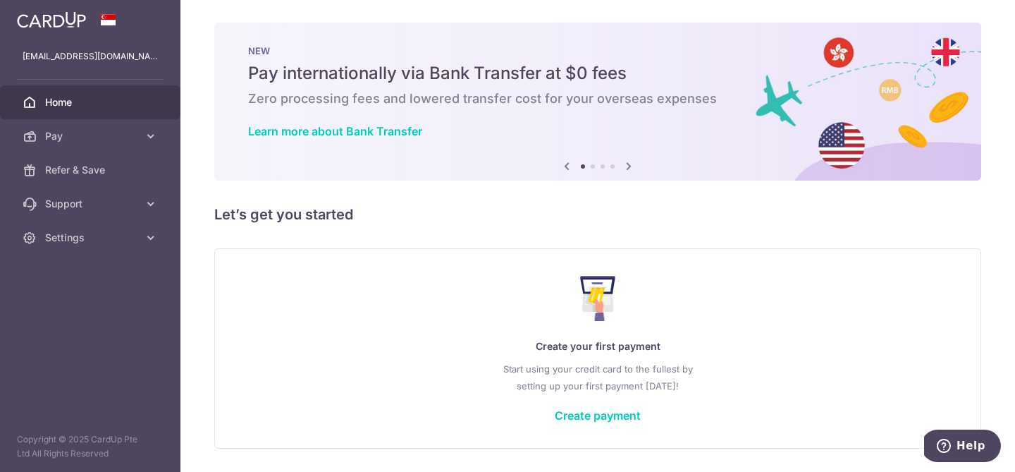
scroll to position [43, 0]
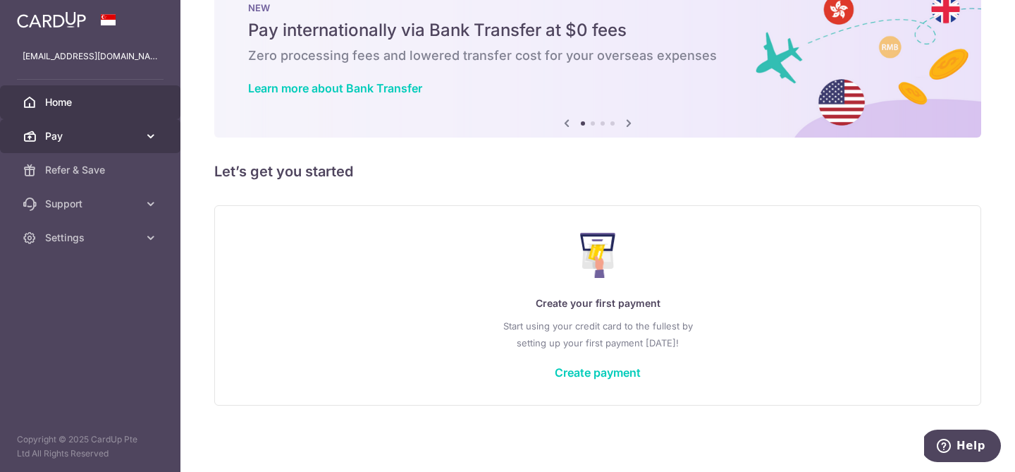
click at [124, 126] on link "Pay" at bounding box center [90, 136] width 180 height 34
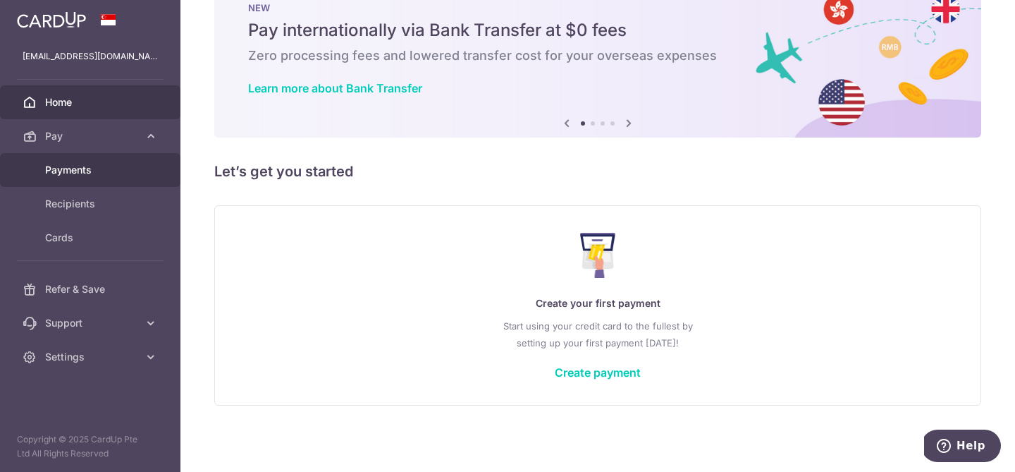
click at [82, 171] on span "Payments" at bounding box center [91, 170] width 93 height 14
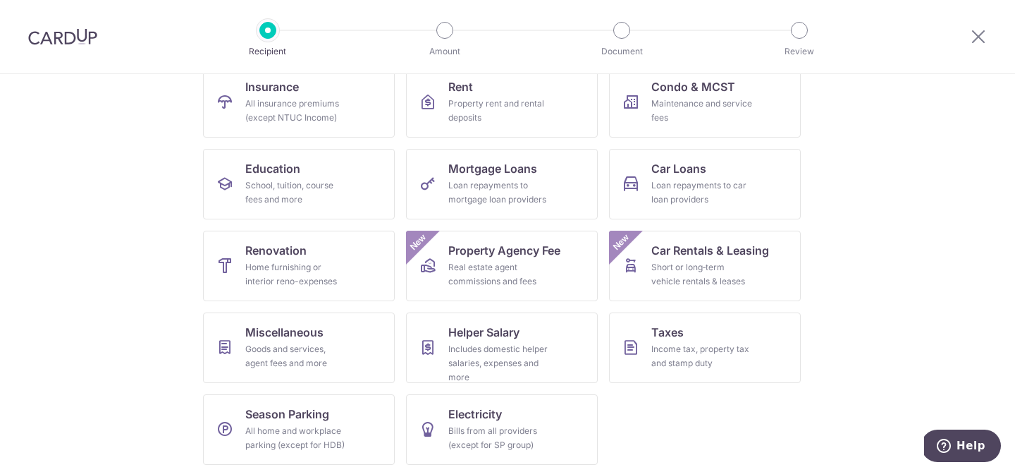
scroll to position [159, 0]
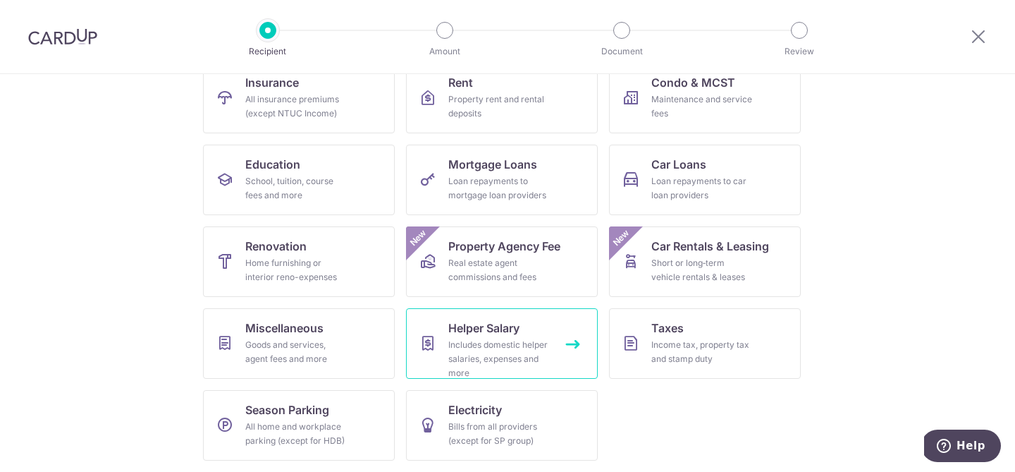
click at [532, 342] on div "Includes domestic helper salaries, expenses and more" at bounding box center [499, 359] width 102 height 42
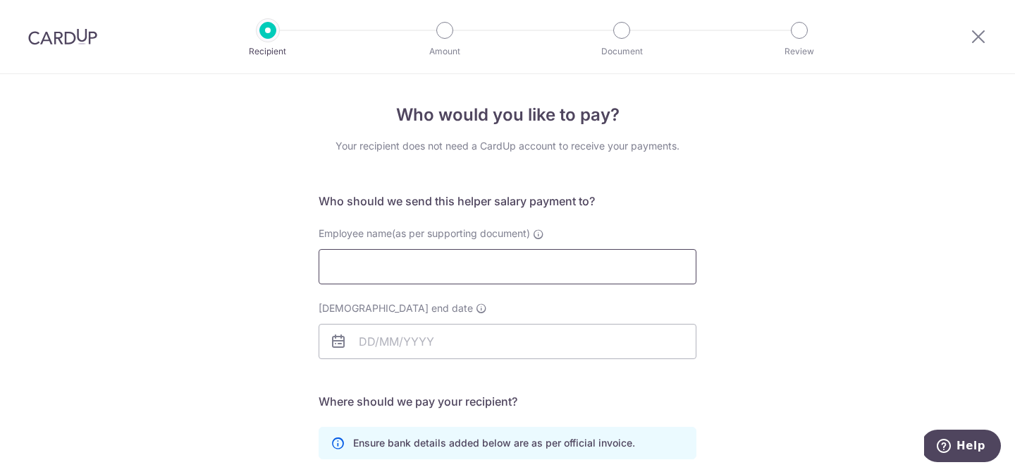
click at [542, 278] on input "Employee name(as per supporting document)" at bounding box center [508, 266] width 378 height 35
type input "K"
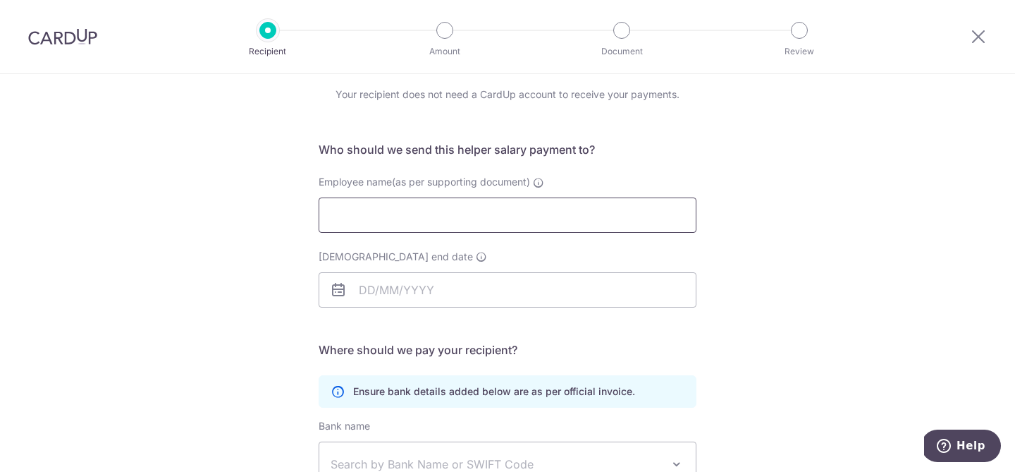
scroll to position [49, 0]
type input "Escalona Kristine Daguino"
click at [486, 295] on input "Employment contract end date" at bounding box center [508, 291] width 378 height 35
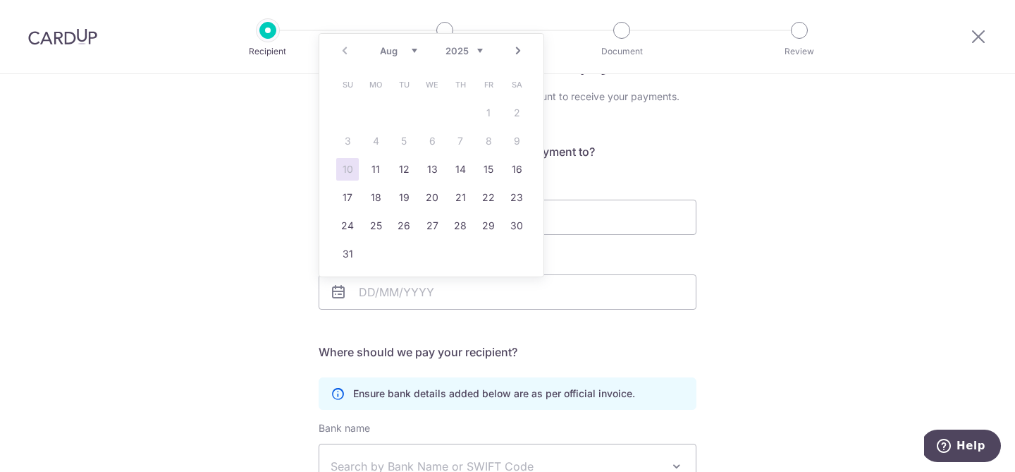
click at [481, 51] on select "2025 2026 2027 2028 2029 2030 2031 2032 2033 2034 2035" at bounding box center [464, 50] width 37 height 11
click at [410, 52] on select "Jan Feb Mar Apr May Jun Jul Aug Sep Oct Nov Dec" at bounding box center [398, 50] width 37 height 11
click at [405, 174] on link "14" at bounding box center [404, 169] width 23 height 23
type input "14/04/2026"
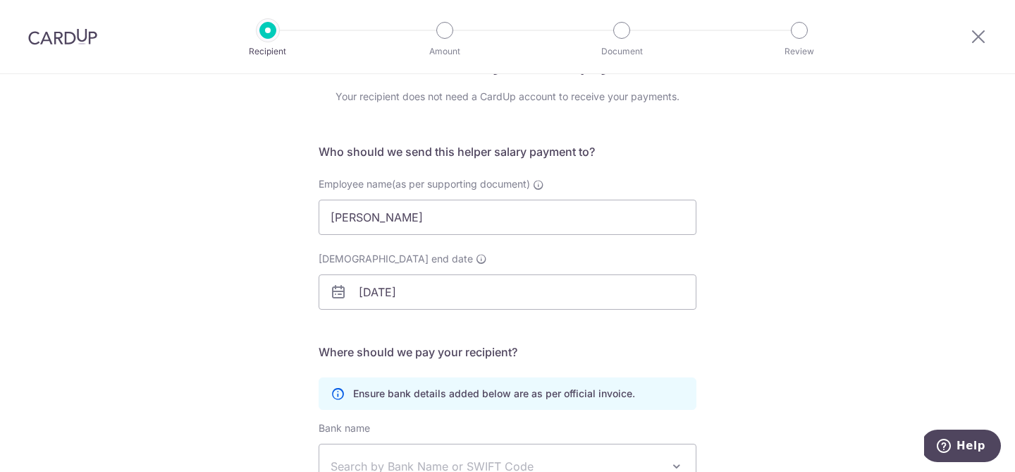
click at [212, 304] on div "Who would you like to pay? Your recipient does not need a CardUp account to rec…" at bounding box center [507, 360] width 1015 height 671
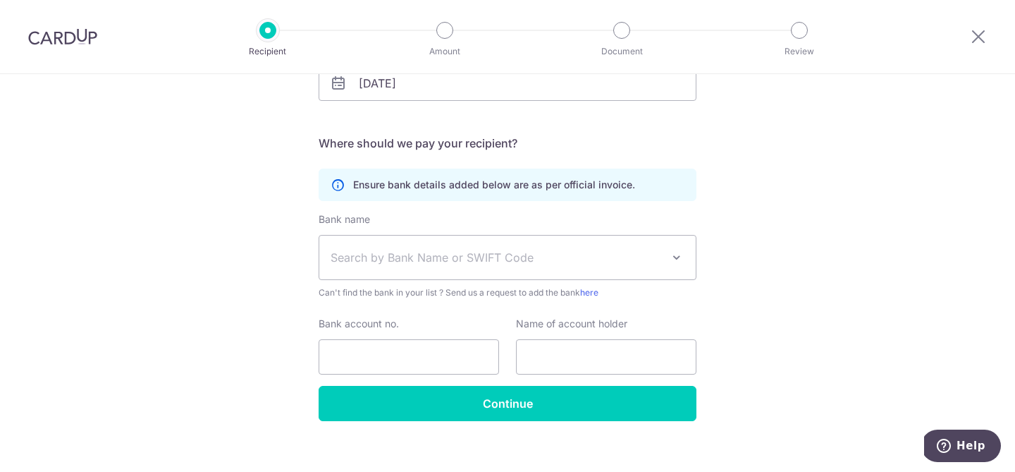
scroll to position [264, 0]
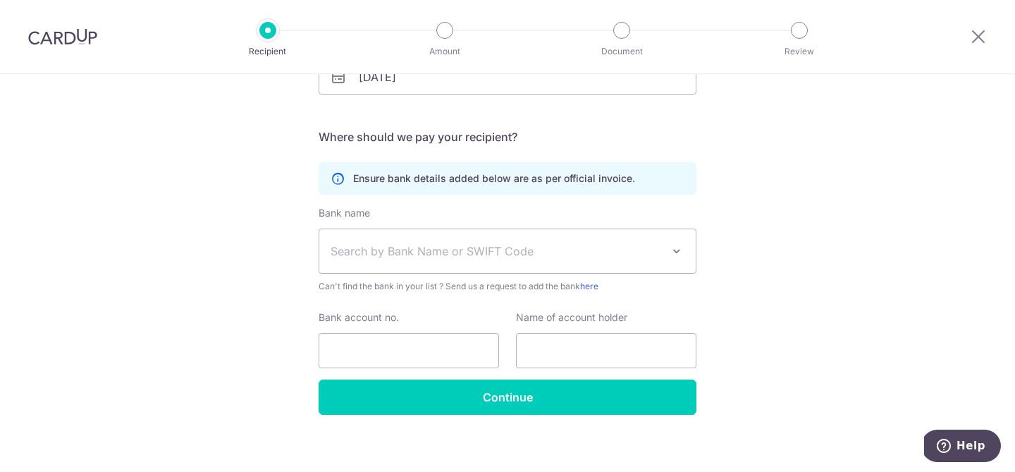
click at [429, 243] on span "Search by Bank Name or SWIFT Code" at bounding box center [496, 251] width 331 height 17
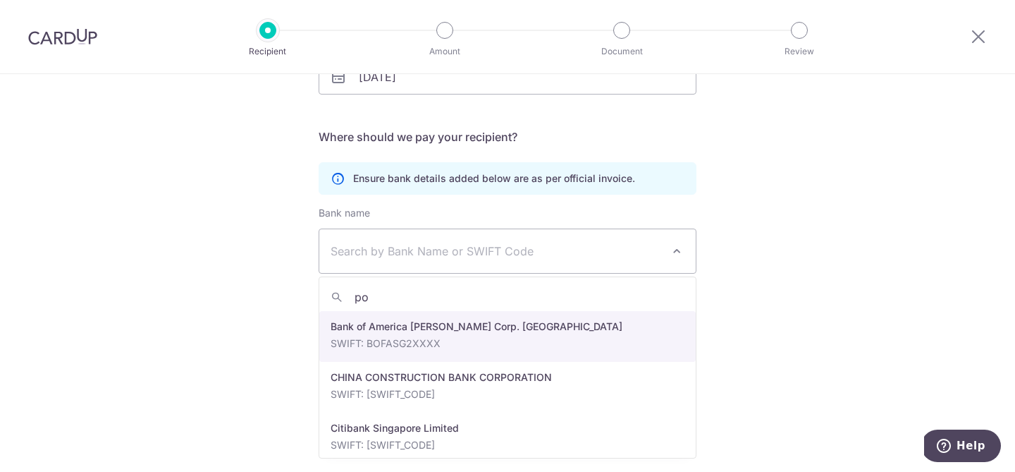
type input "pos"
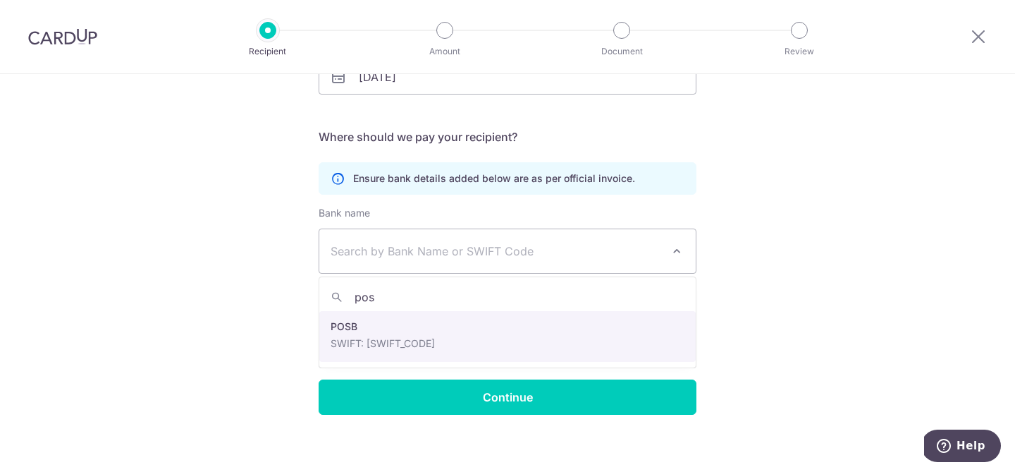
select select "19"
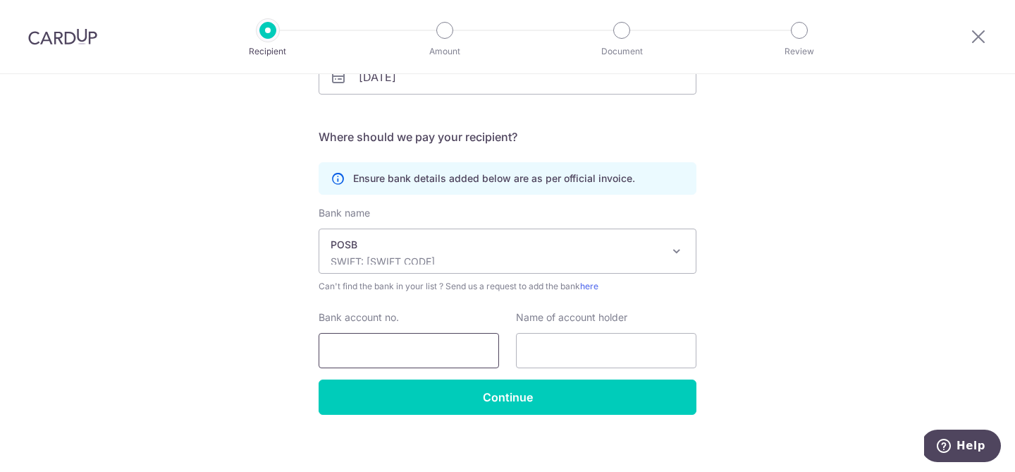
click at [415, 355] on input "Bank account no." at bounding box center [409, 350] width 180 height 35
type input "446836951"
click at [588, 352] on input "text" at bounding box center [606, 350] width 180 height 35
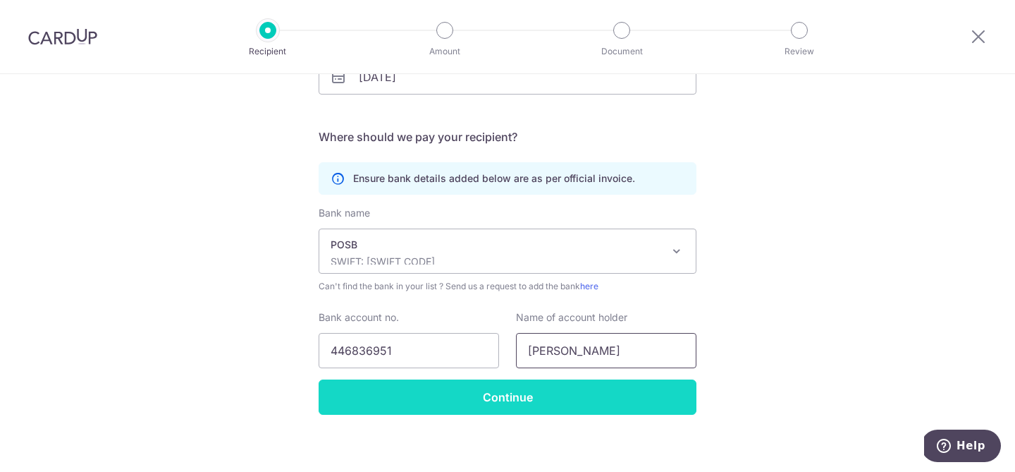
type input "Kristine"
click at [562, 392] on input "Continue" at bounding box center [508, 396] width 378 height 35
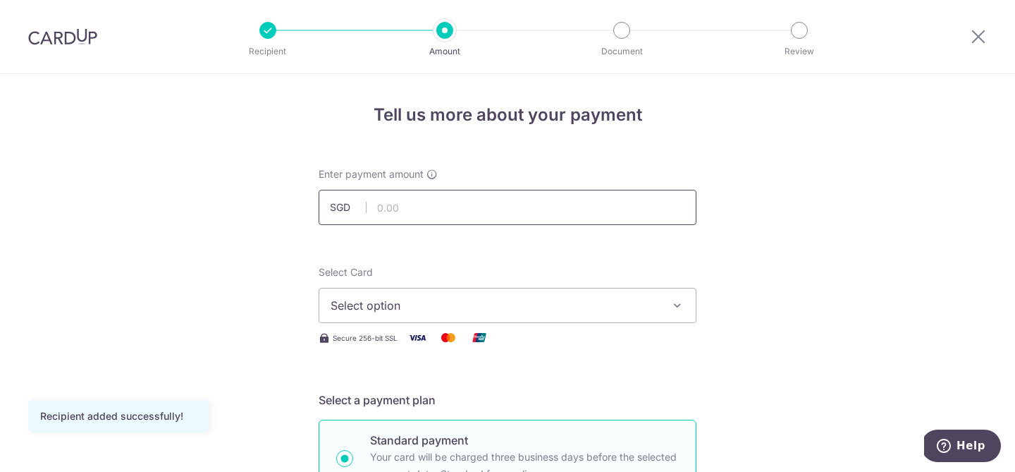
click at [529, 223] on input "text" at bounding box center [508, 207] width 378 height 35
type input "840.00"
click at [640, 309] on span "Select option" at bounding box center [495, 305] width 329 height 17
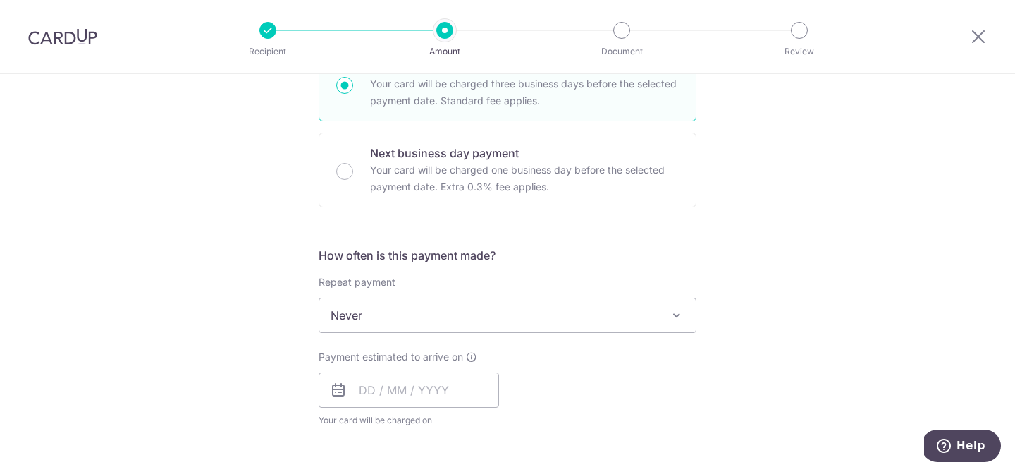
scroll to position [368, 0]
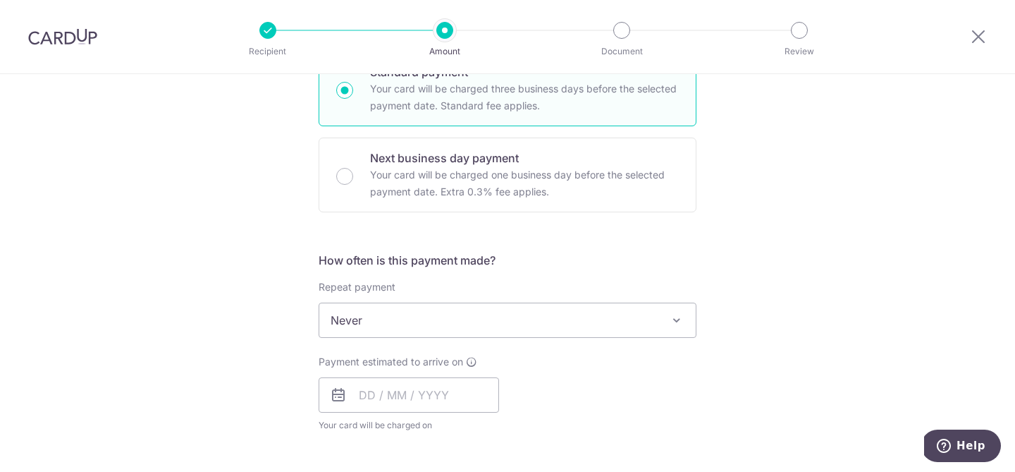
click at [658, 321] on span "Never" at bounding box center [507, 320] width 376 height 34
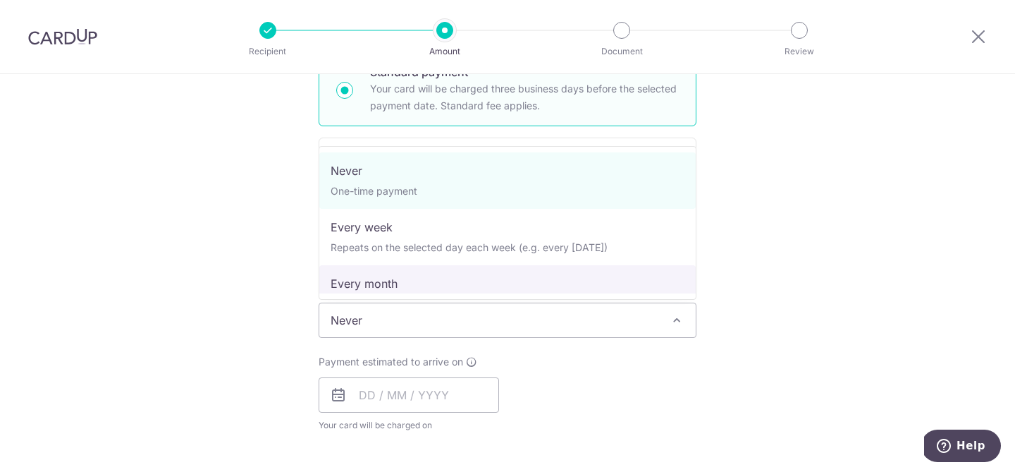
select select "3"
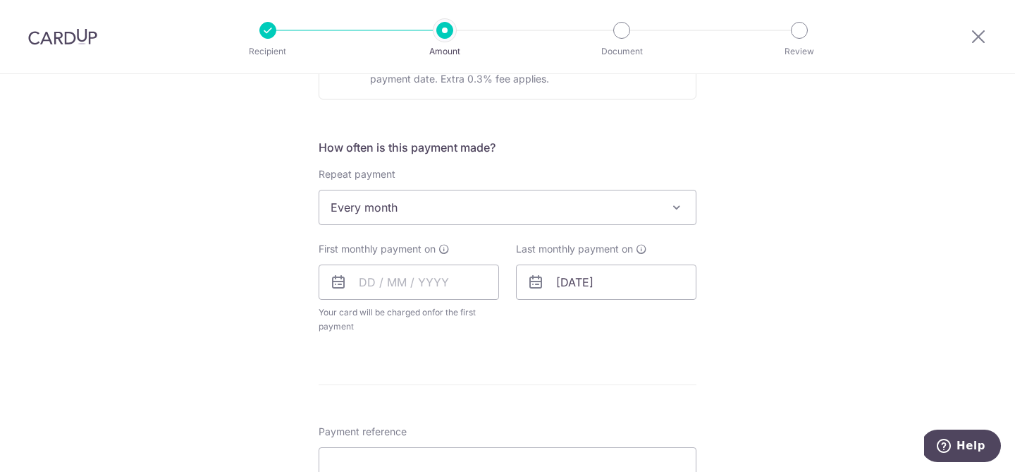
scroll to position [491, 0]
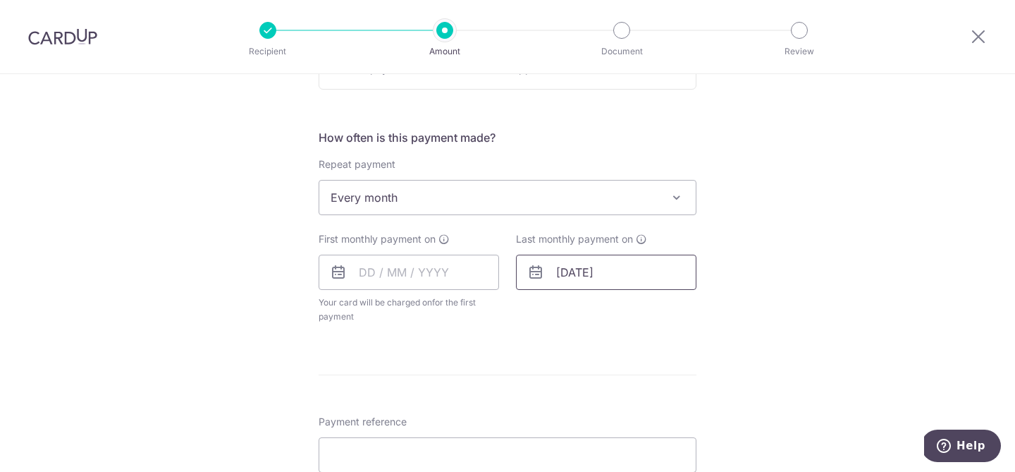
click at [627, 271] on input "14/04/2026" at bounding box center [606, 272] width 180 height 35
click at [615, 313] on div "Jan Feb Mar Apr May Jun Jul Aug Sep Oct Nov Dec 2025 2026 2027 2028 2029 2030 2…" at bounding box center [628, 311] width 103 height 12
click at [611, 310] on select "Jan Feb Mar Apr May Jun Jul Aug Sep Oct Nov Dec" at bounding box center [595, 310] width 37 height 11
click at [666, 314] on select "2025 2026 2027 2028 2029 2030 2031 2032 2033 2034 2035" at bounding box center [661, 310] width 37 height 11
click at [684, 429] on link "14" at bounding box center [686, 428] width 23 height 23
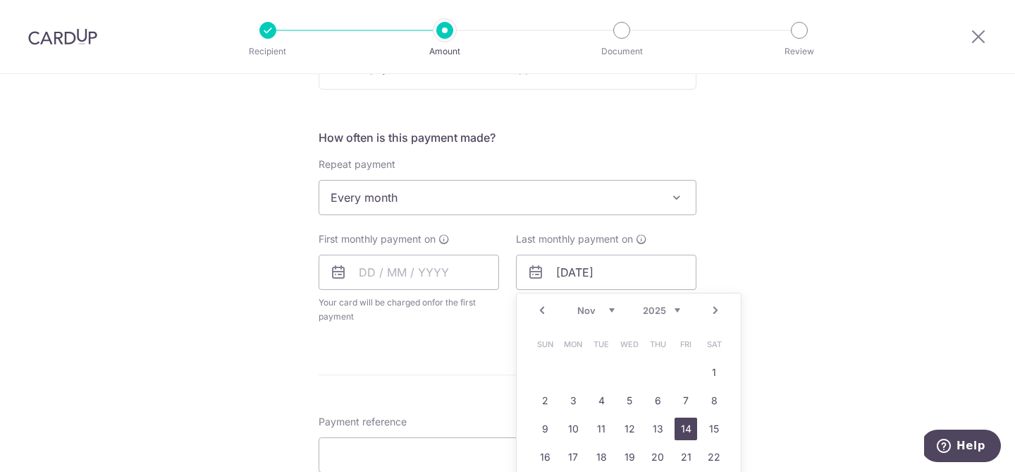
type input "14/11/2025"
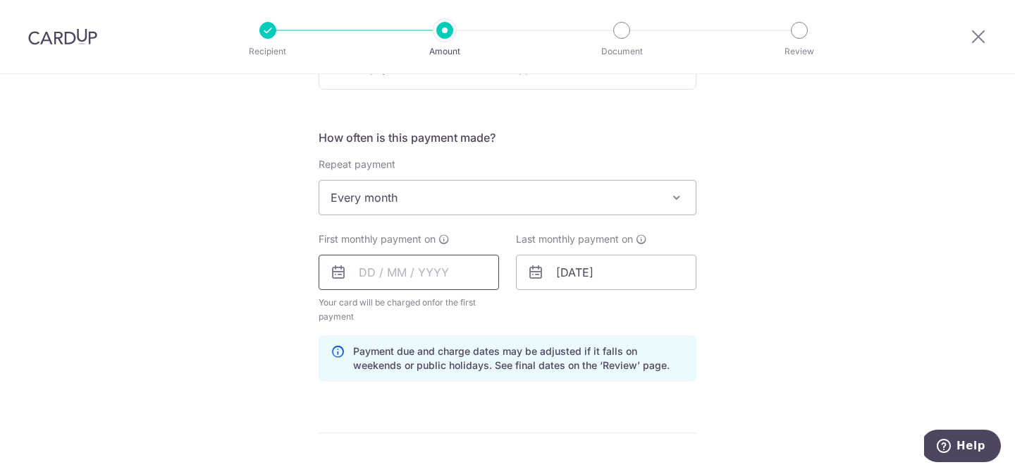
click at [436, 271] on input "text" at bounding box center [409, 272] width 180 height 35
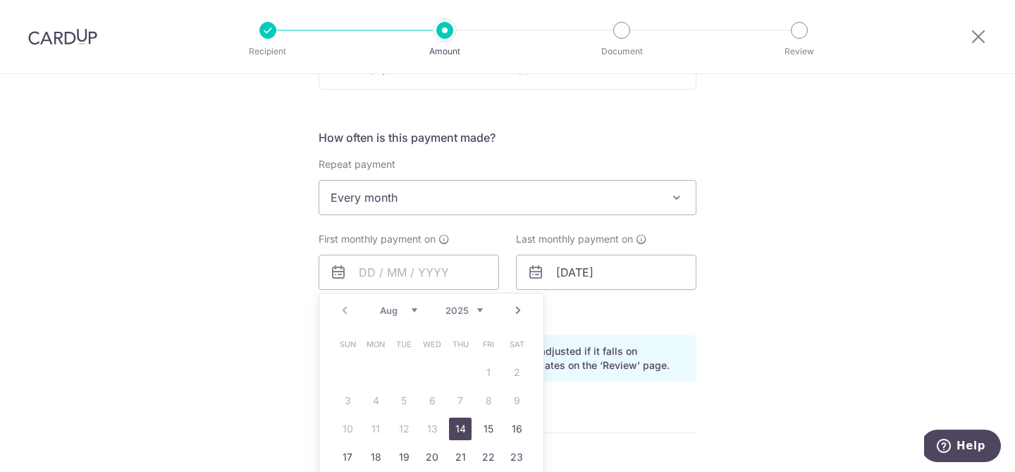
click at [462, 427] on link "14" at bounding box center [460, 428] width 23 height 23
type input "14/08/2025"
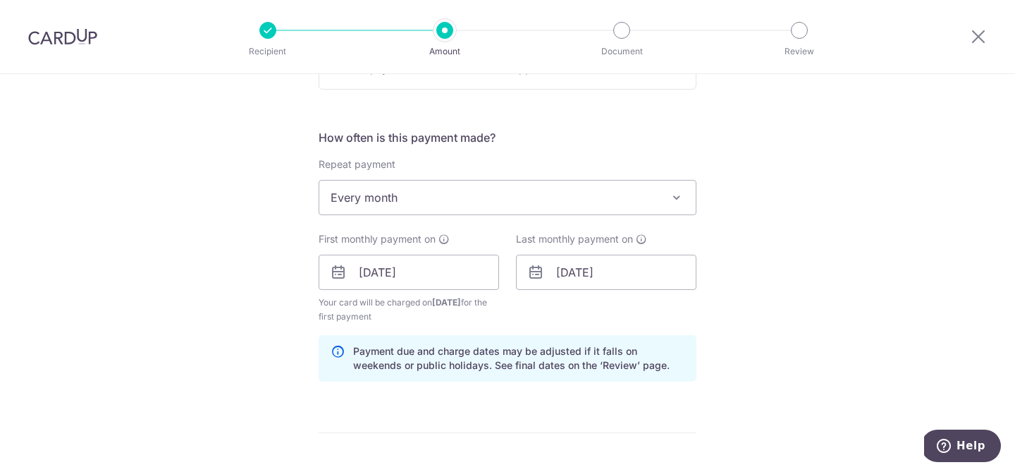
click at [852, 350] on div "Tell us more about your payment Enter payment amount SGD 840.00 840.00 Recipien…" at bounding box center [507, 256] width 1015 height 1347
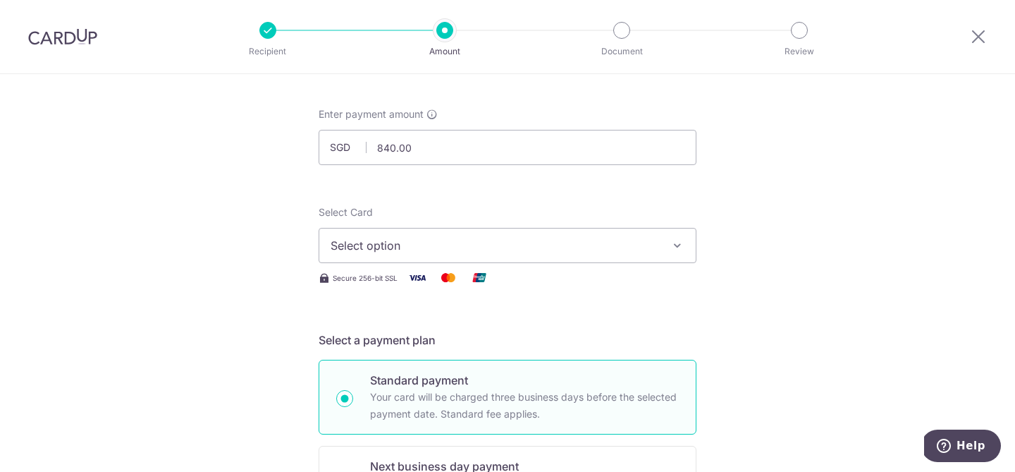
scroll to position [37, 0]
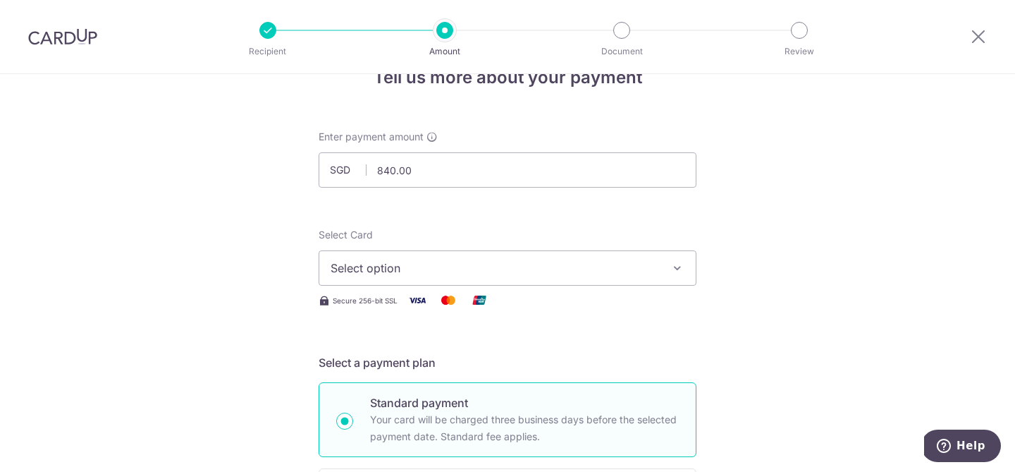
click at [632, 276] on button "Select option" at bounding box center [508, 267] width 378 height 35
click at [630, 305] on span "Add credit card" at bounding box center [520, 307] width 329 height 14
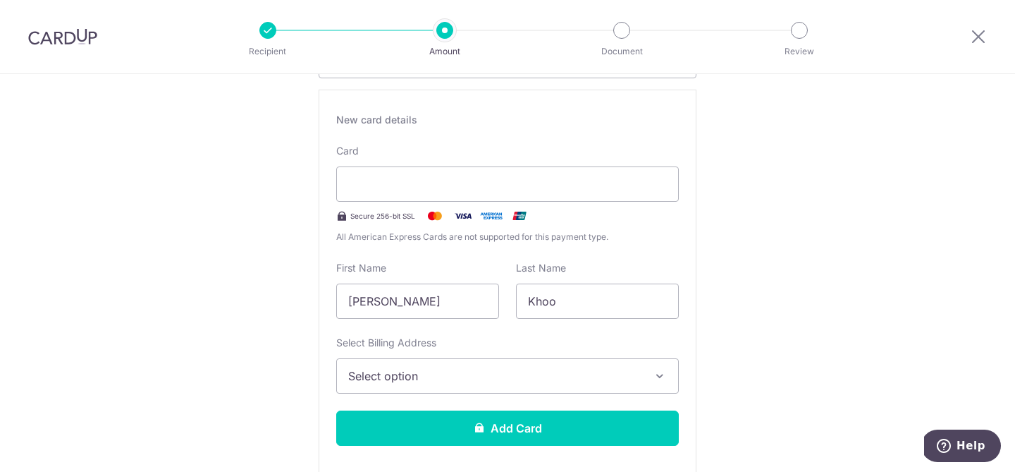
scroll to position [250, 0]
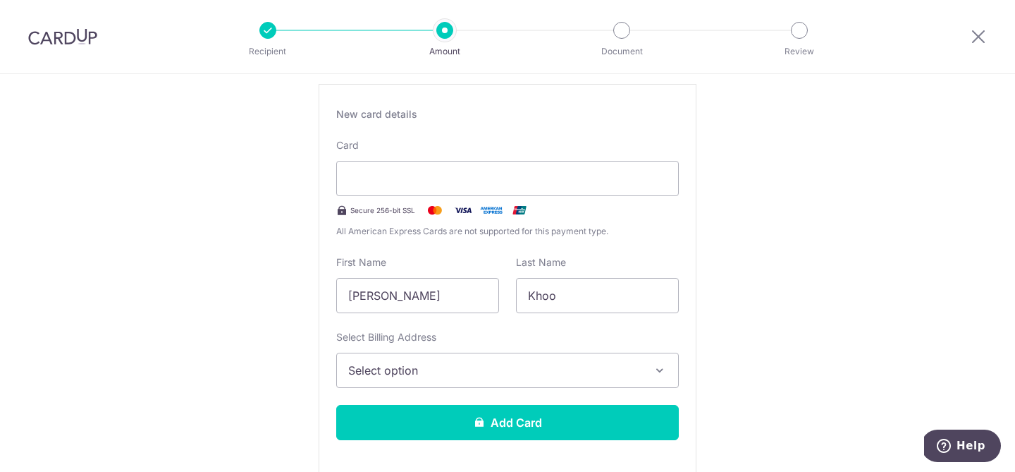
click at [489, 372] on span "Select option" at bounding box center [494, 370] width 293 height 17
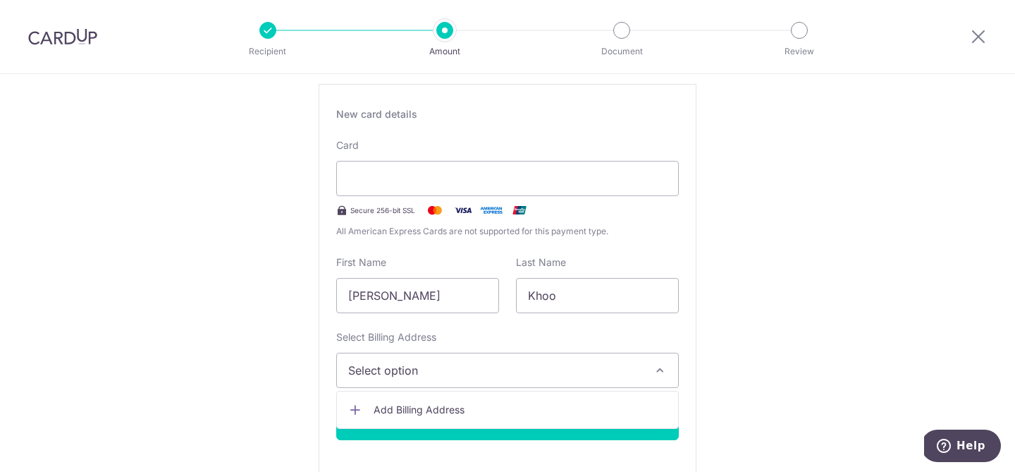
click at [480, 417] on link "Add Billing Address" at bounding box center [507, 409] width 341 height 25
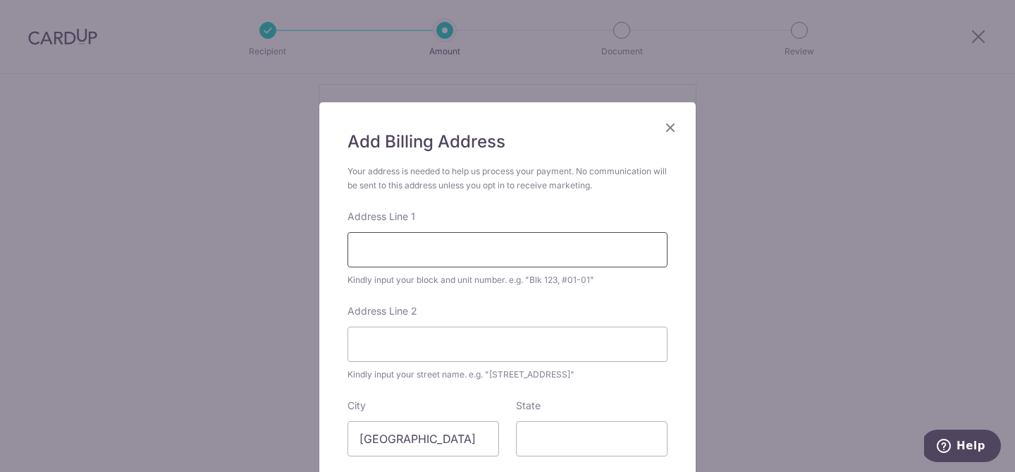
click at [445, 247] on input "Address Line 1" at bounding box center [508, 249] width 320 height 35
type input "123"
click at [558, 345] on input "Address Line 2" at bounding box center [508, 343] width 320 height 35
type input "Joo Chiat Terrace"
click at [403, 388] on form "Your address is needed to help us process your payment. No communication will b…" at bounding box center [508, 373] width 320 height 419
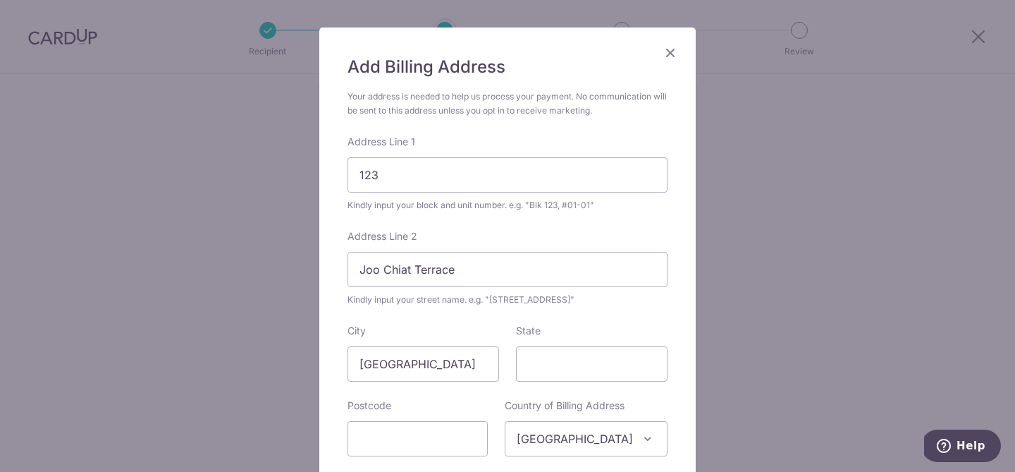
scroll to position [169, 0]
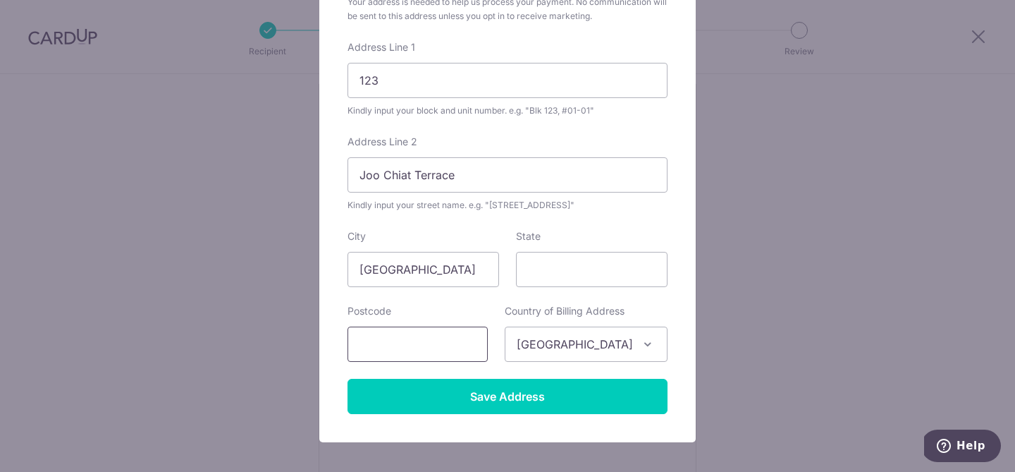
click at [410, 345] on input "text" at bounding box center [418, 343] width 140 height 35
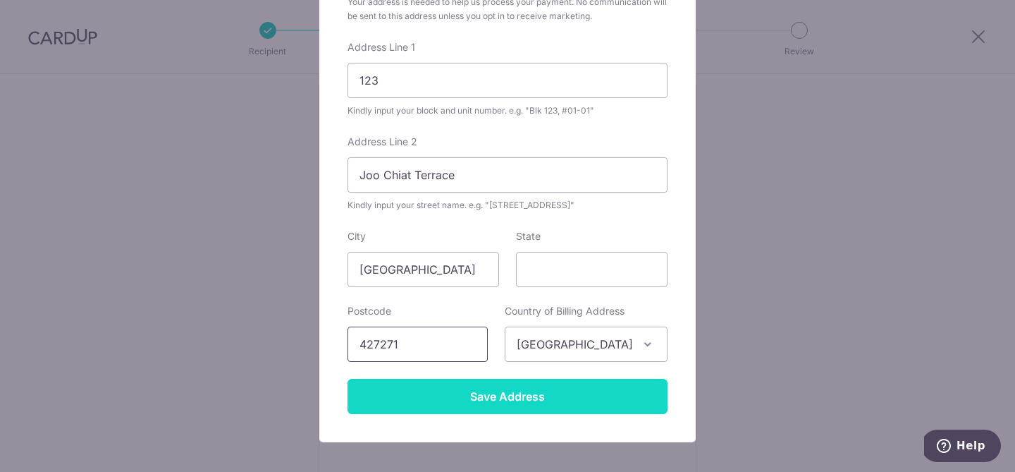
type input "427271"
click at [455, 391] on input "Save Address" at bounding box center [508, 396] width 320 height 35
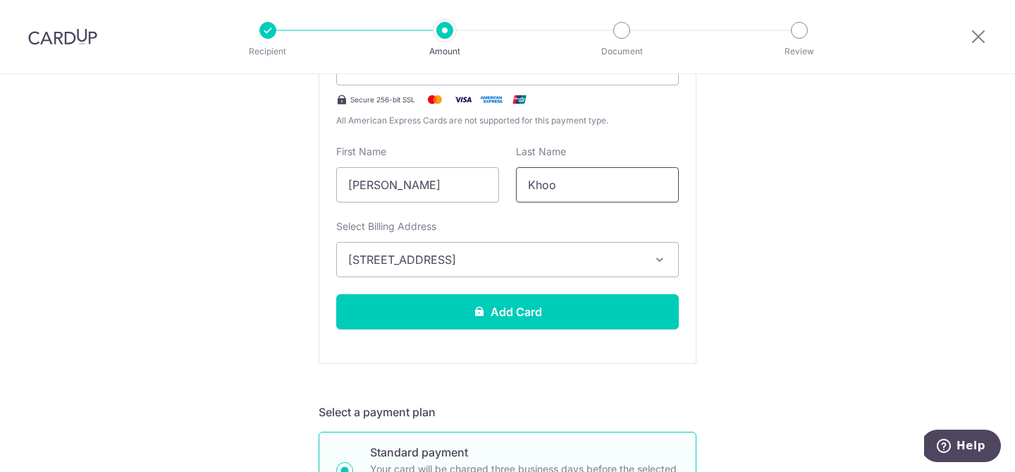
scroll to position [369, 0]
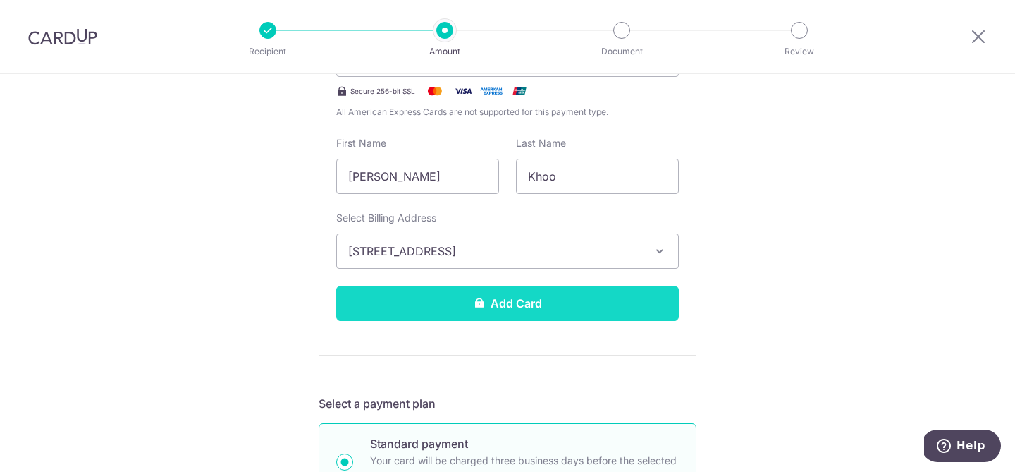
click at [564, 294] on button "Add Card" at bounding box center [507, 303] width 343 height 35
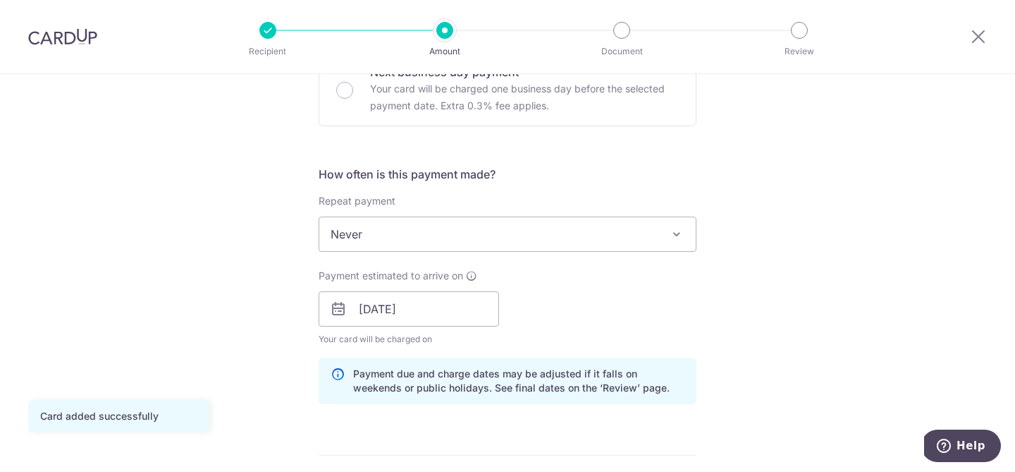
scroll to position [458, 0]
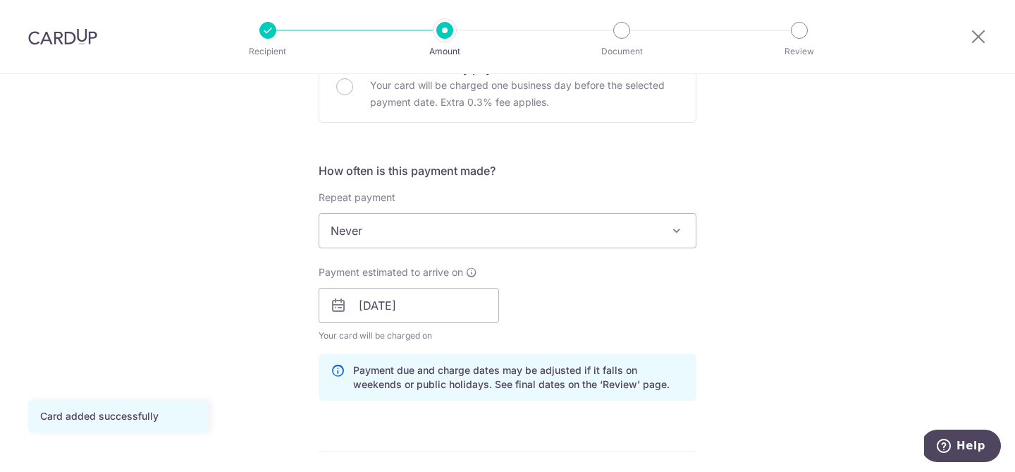
click at [649, 225] on span "Never" at bounding box center [507, 231] width 376 height 34
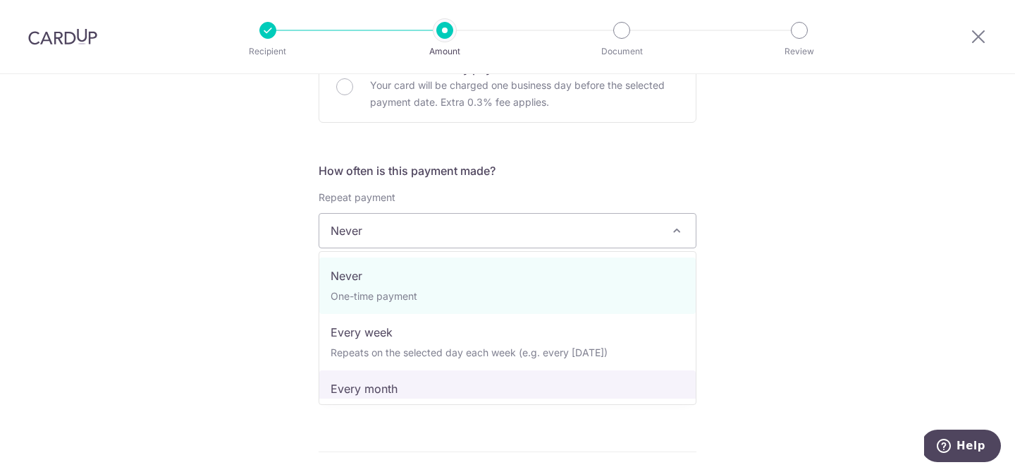
select select "3"
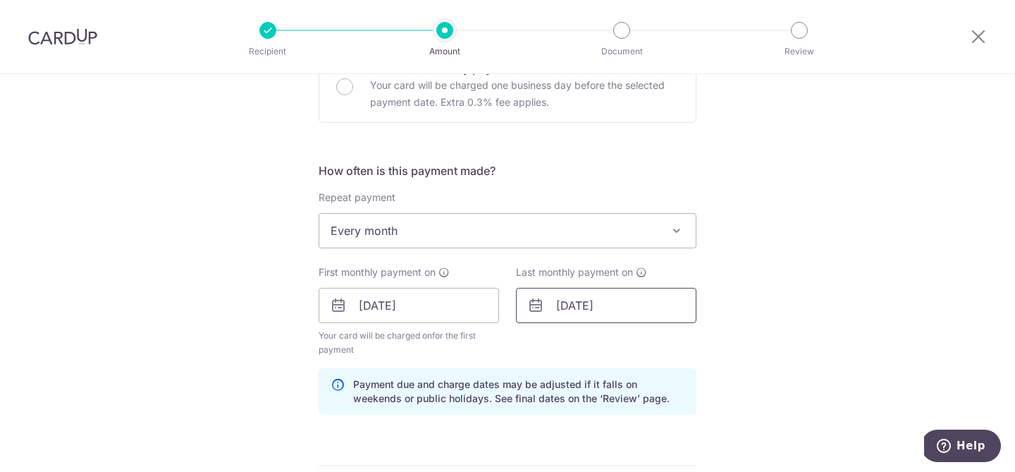
click at [636, 307] on input "[DATE]" at bounding box center [606, 305] width 180 height 35
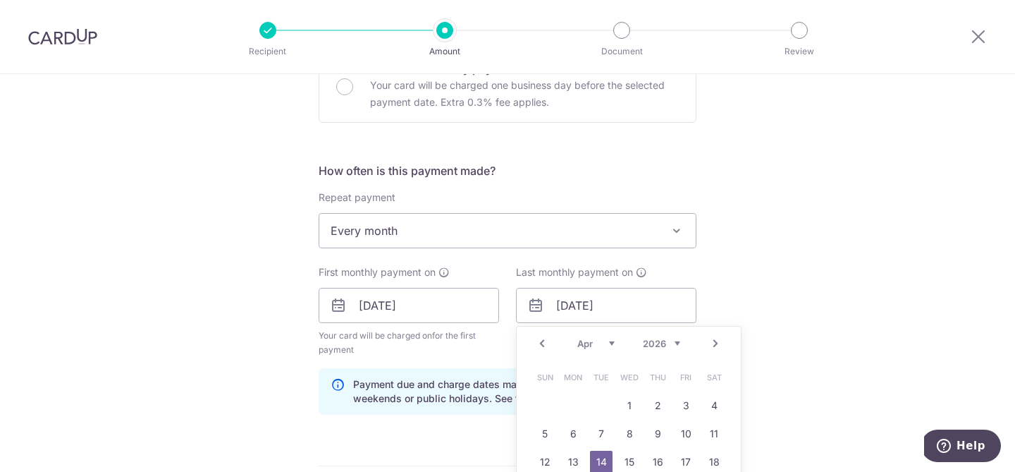
click at [659, 343] on select "2025 2026 2027 2028 2029 2030 2031 2032 2033 2034 2035" at bounding box center [661, 343] width 37 height 11
click at [603, 345] on select "Aug Sep Oct Nov Dec" at bounding box center [595, 343] width 37 height 11
click at [971, 290] on div "Tell us more about your payment Enter payment amount SGD 840.00 840.00 Card add…" at bounding box center [507, 289] width 1015 height 1347
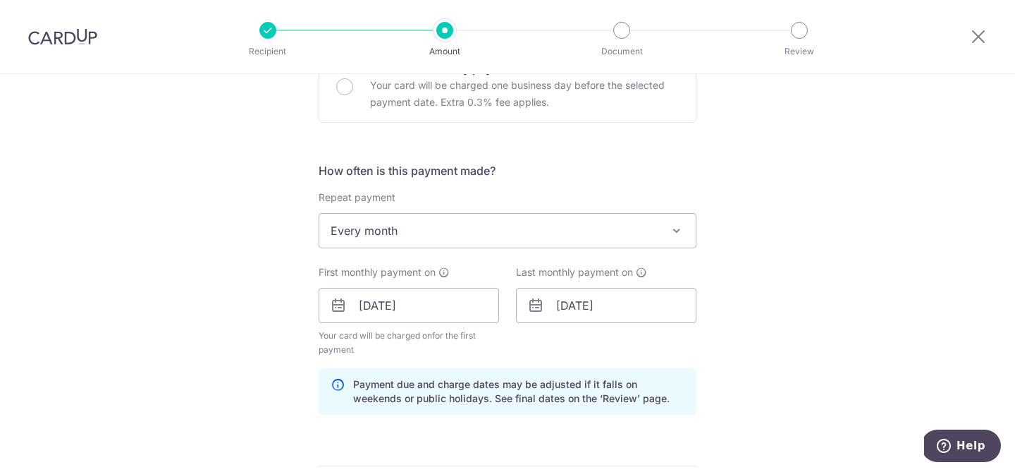
scroll to position [501, 0]
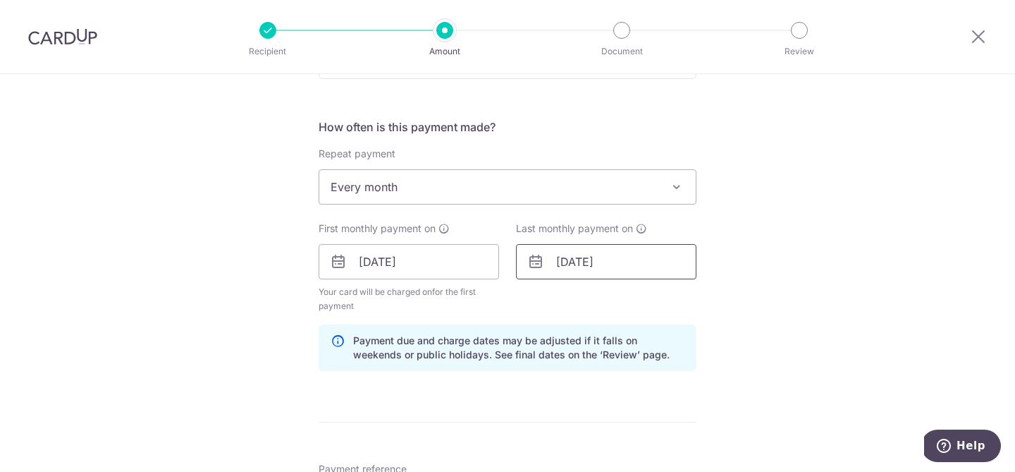
click at [661, 266] on input "14/04/2026" at bounding box center [606, 261] width 180 height 35
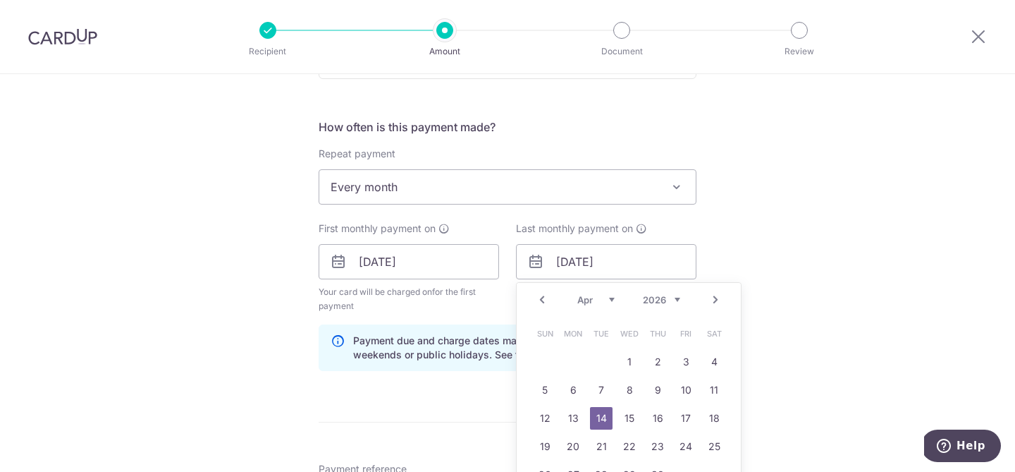
click at [676, 300] on select "2025 2026 2027 2028 2029 2030 2031 2032 2033 2034 2035" at bounding box center [661, 299] width 37 height 11
click at [596, 302] on select "Aug Sep Oct Nov Dec" at bounding box center [595, 299] width 37 height 11
click at [589, 305] on select "Aug Sep Oct Nov Dec" at bounding box center [595, 299] width 37 height 11
click at [692, 424] on link "14" at bounding box center [686, 418] width 23 height 23
type input "14/11/2025"
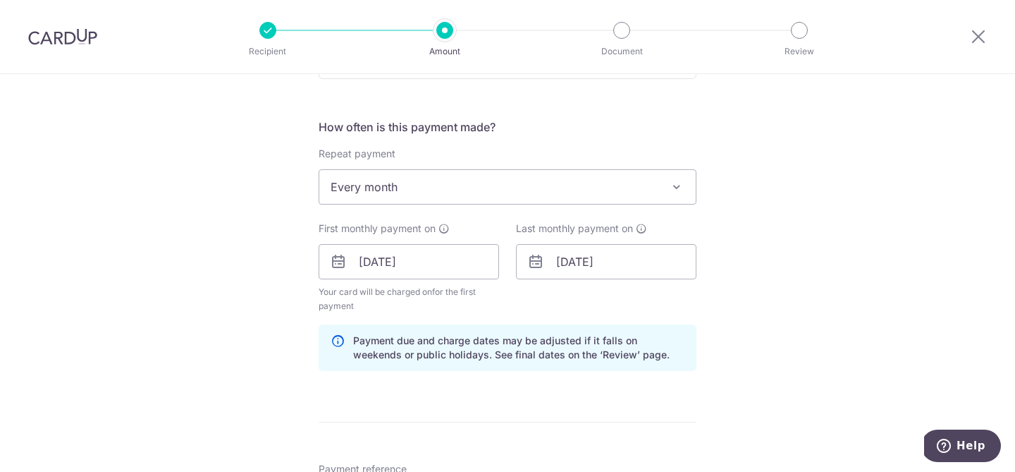
click at [771, 288] on div "Tell us more about your payment Enter payment amount SGD 840.00 840.00 Card add…" at bounding box center [507, 246] width 1015 height 1347
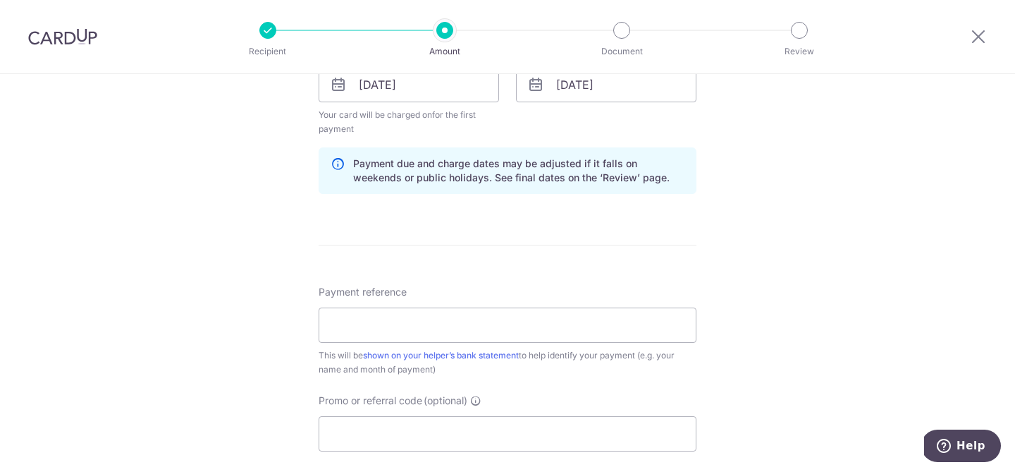
scroll to position [685, 0]
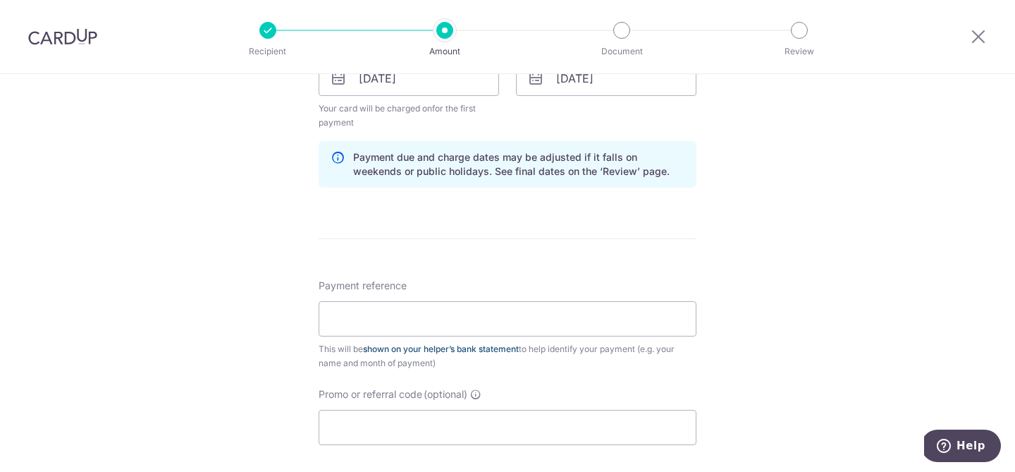
click at [455, 348] on link "shown on your helper’s bank statement" at bounding box center [441, 348] width 156 height 11
click at [358, 325] on input "Payment reference" at bounding box center [508, 318] width 378 height 35
click at [501, 313] on input "Sher Lin - For salary" at bounding box center [508, 318] width 378 height 35
drag, startPoint x: 407, startPoint y: 318, endPoint x: 293, endPoint y: 324, distance: 113.6
click at [294, 324] on div "Tell us more about your payment Enter payment amount SGD 840.00 840.00 Card add…" at bounding box center [507, 62] width 1015 height 1347
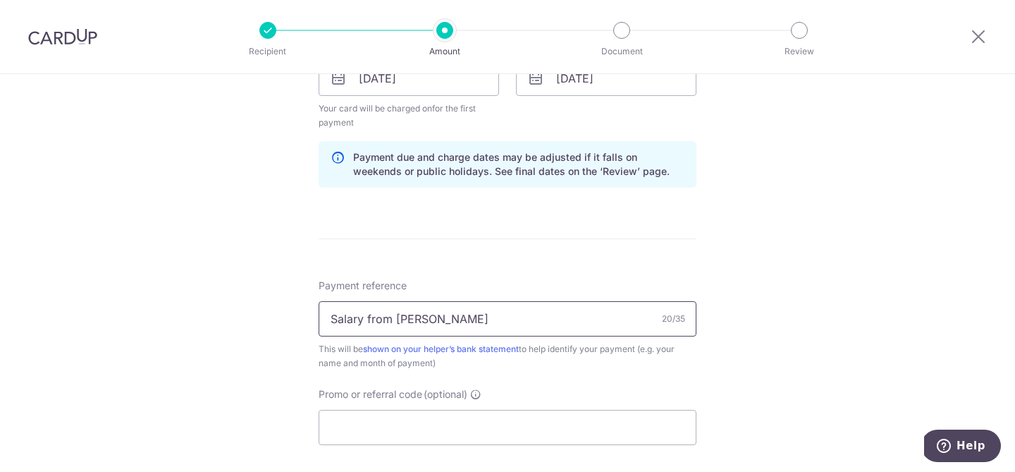
type input "Salary from Sher Lin"
click at [390, 415] on input "Promo or referral code (optional)" at bounding box center [508, 427] width 378 height 35
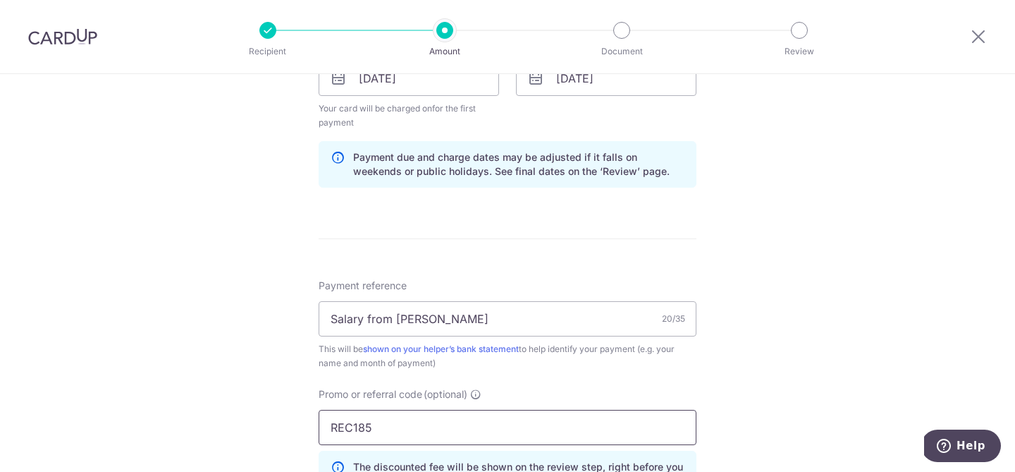
type input "REC185"
click at [795, 400] on div "Tell us more about your payment Enter payment amount SGD 840.00 840.00 Card add…" at bounding box center [507, 94] width 1015 height 1411
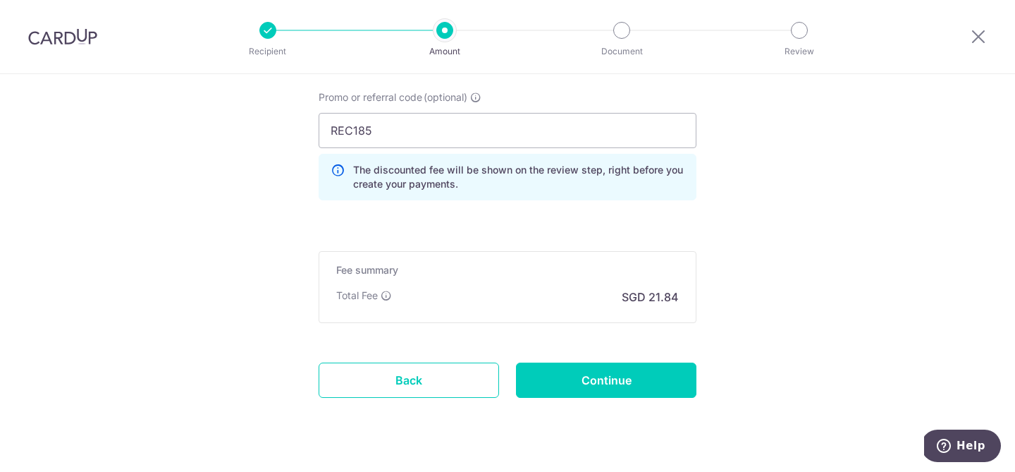
scroll to position [983, 0]
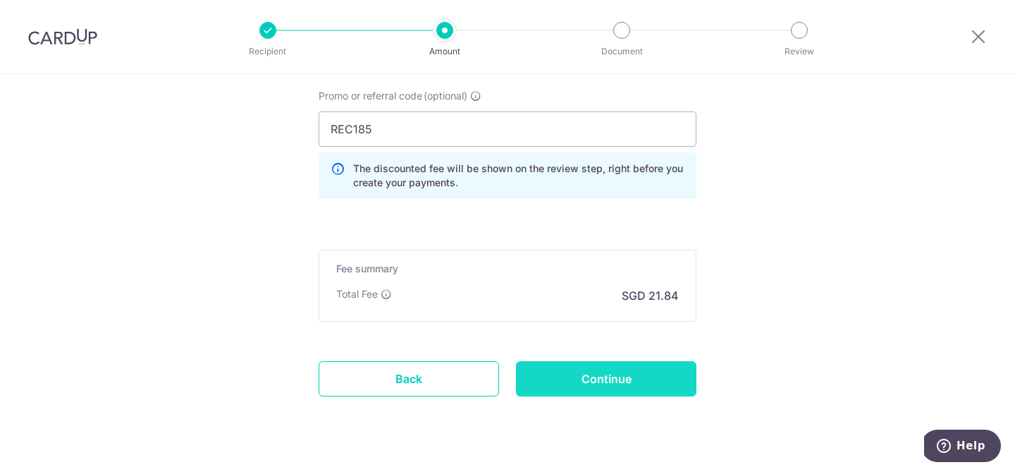
click at [605, 374] on input "Continue" at bounding box center [606, 378] width 180 height 35
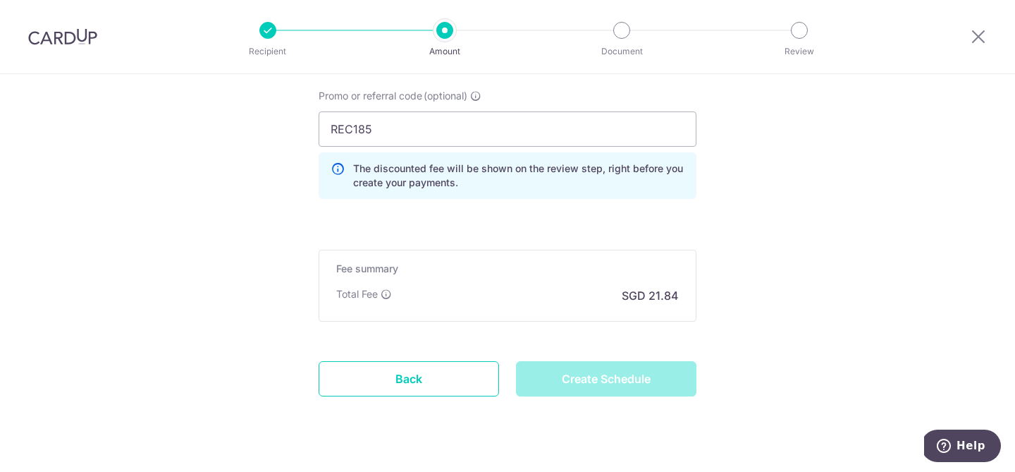
type input "Create Schedule"
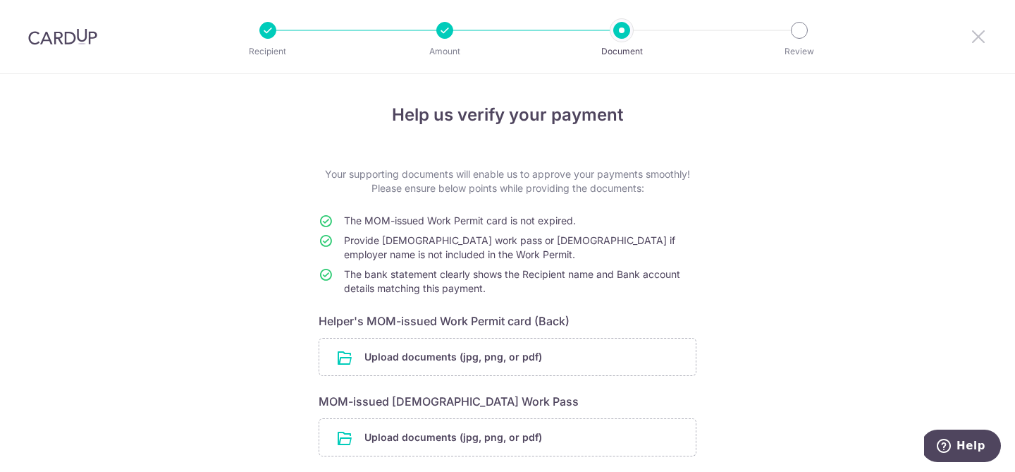
click at [981, 37] on icon at bounding box center [978, 36] width 17 height 18
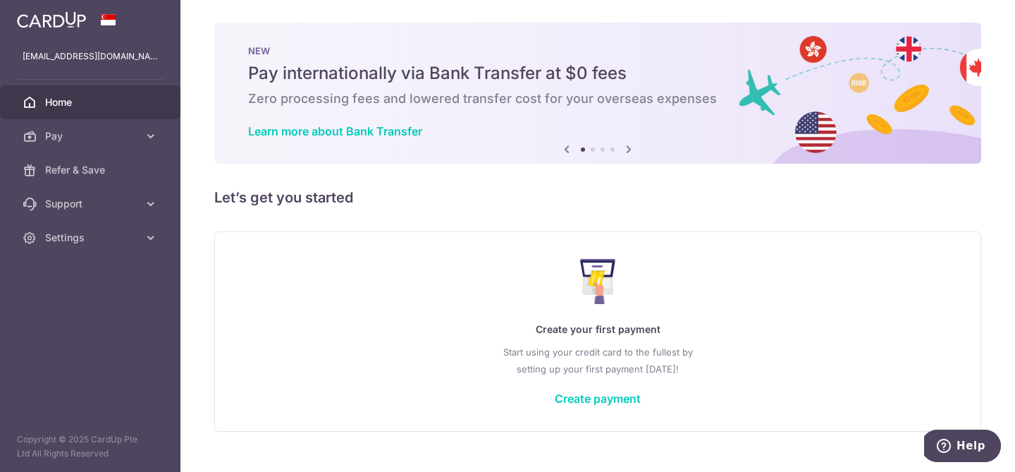
click at [204, 204] on div "× Pause Schedule Pause all future payments in this series Pause just this one p…" at bounding box center [597, 236] width 835 height 472
click at [85, 236] on span "Settings" at bounding box center [91, 238] width 93 height 14
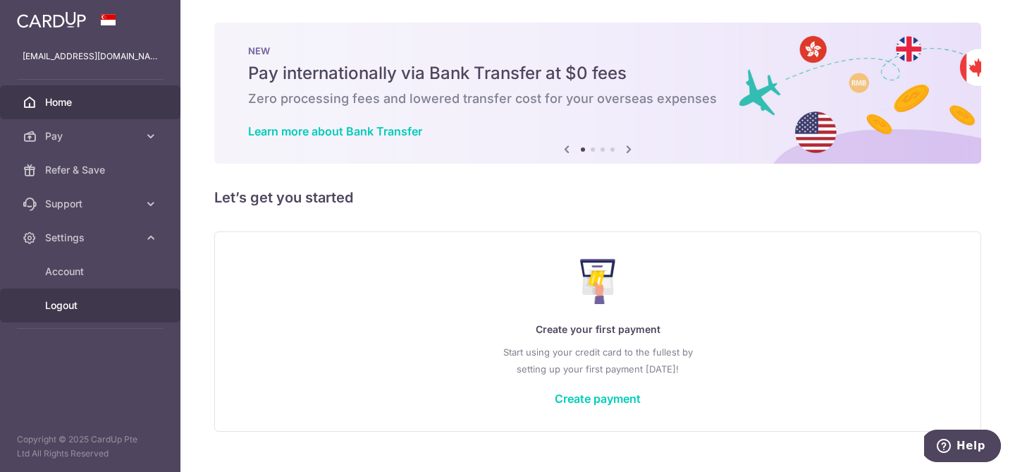
click at [75, 305] on span "Logout" at bounding box center [91, 305] width 93 height 14
